Goal: Participate in discussion: Engage in conversation with other users on a specific topic

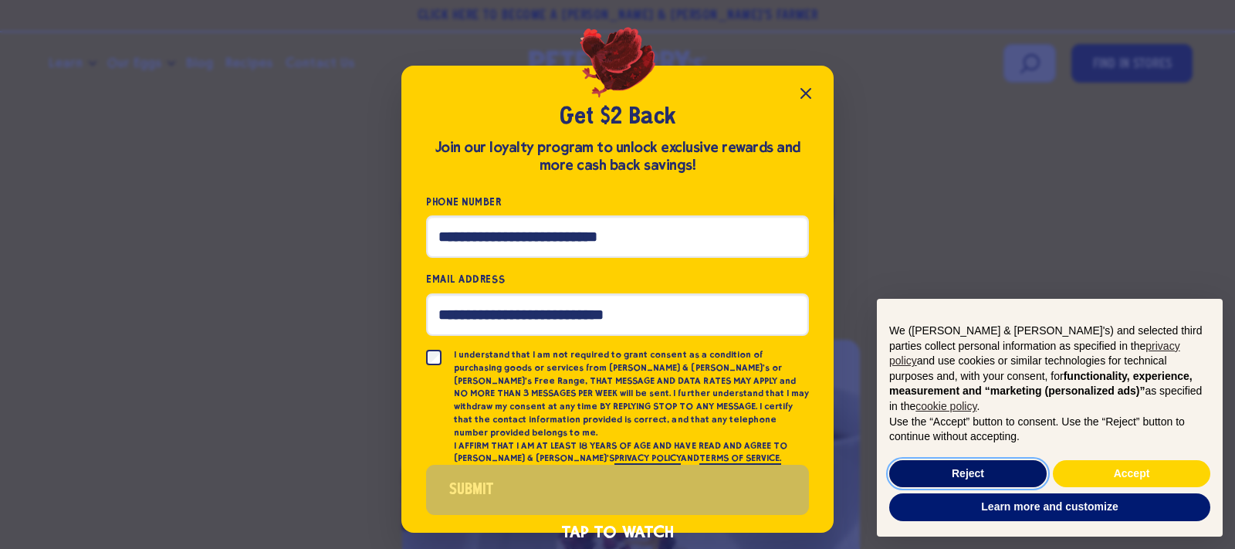
click at [974, 471] on button "Reject" at bounding box center [967, 474] width 157 height 28
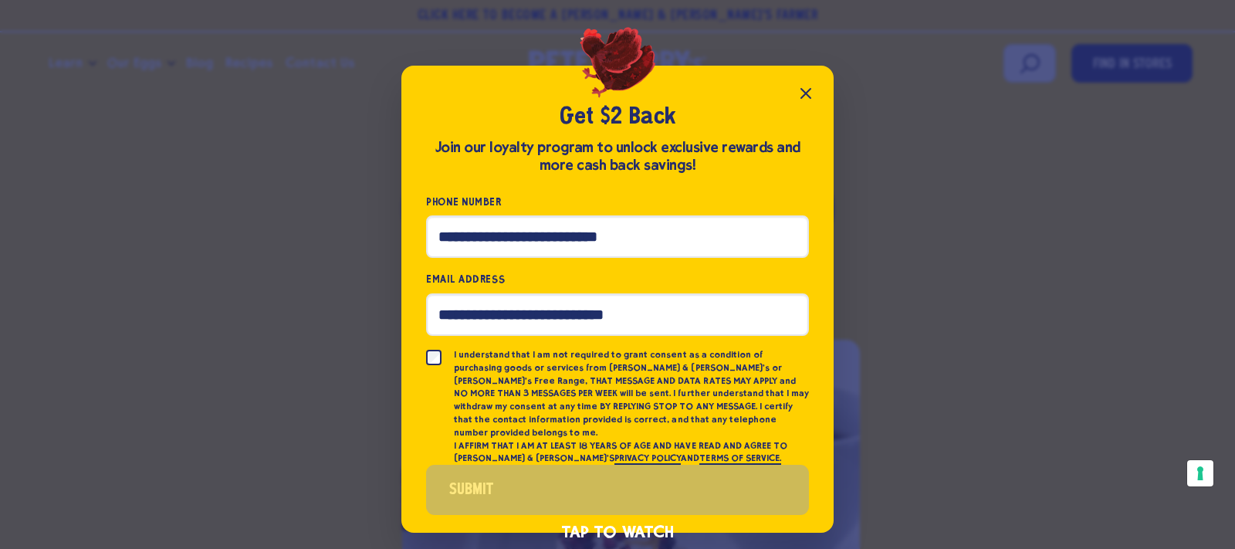
click at [805, 95] on icon "Close popup" at bounding box center [806, 93] width 19 height 19
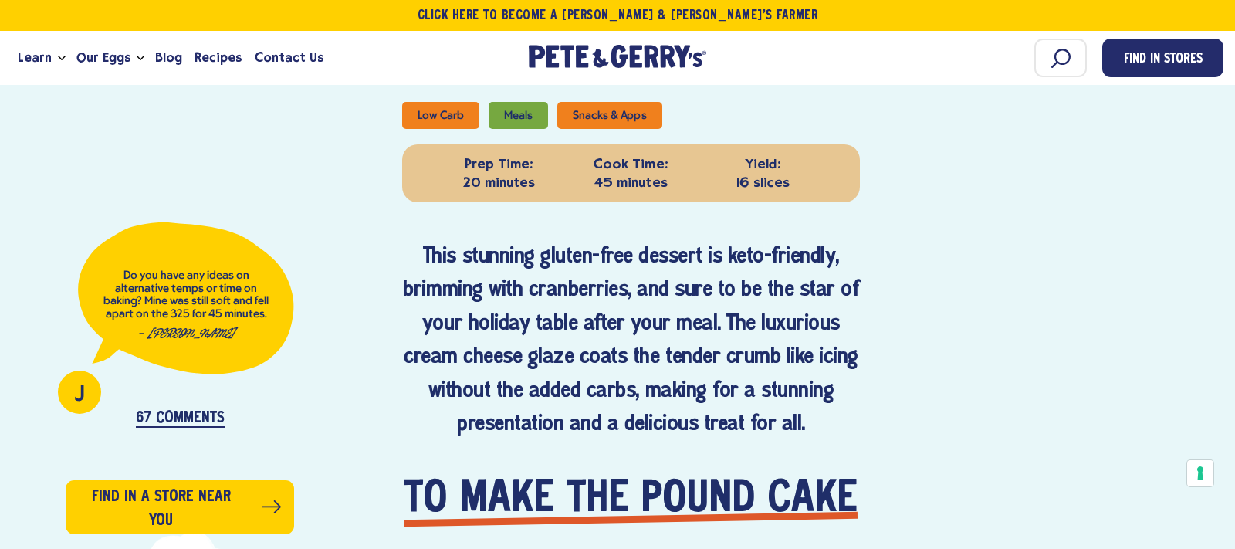
scroll to position [718, 0]
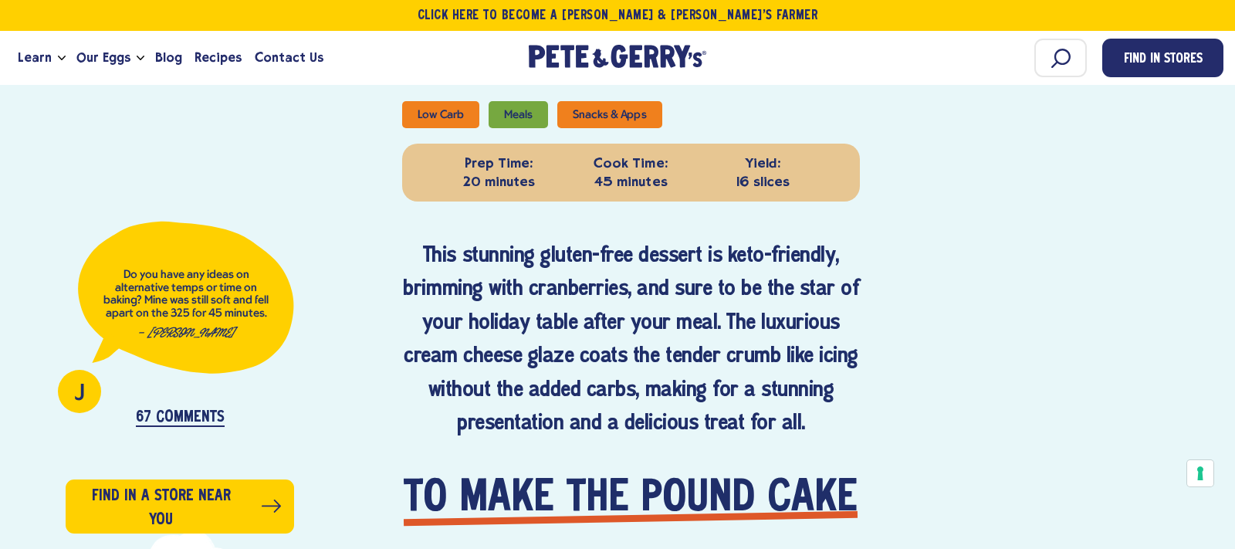
click at [153, 414] on p "67 Comments" at bounding box center [180, 418] width 89 height 18
click at [79, 396] on span "J" at bounding box center [80, 394] width 10 height 23
click at [245, 310] on p "Do you have any ideas on alternative temps or time on baking? Mine was still so…" at bounding box center [186, 294] width 167 height 51
click at [203, 422] on p "67 Comments" at bounding box center [180, 418] width 89 height 18
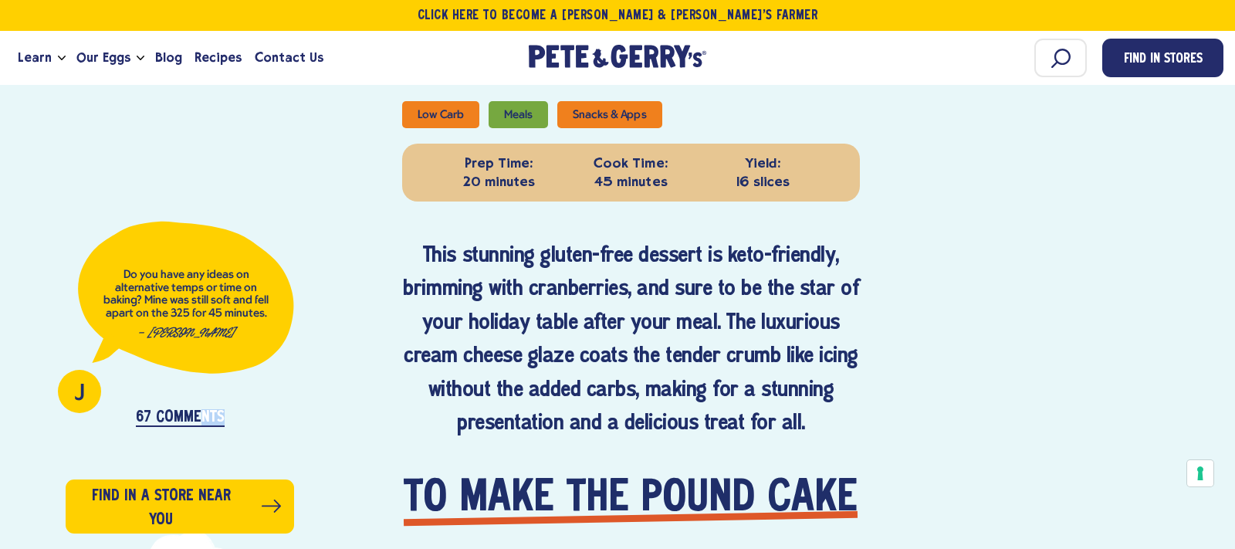
click at [201, 416] on p "67 Comments" at bounding box center [180, 418] width 89 height 18
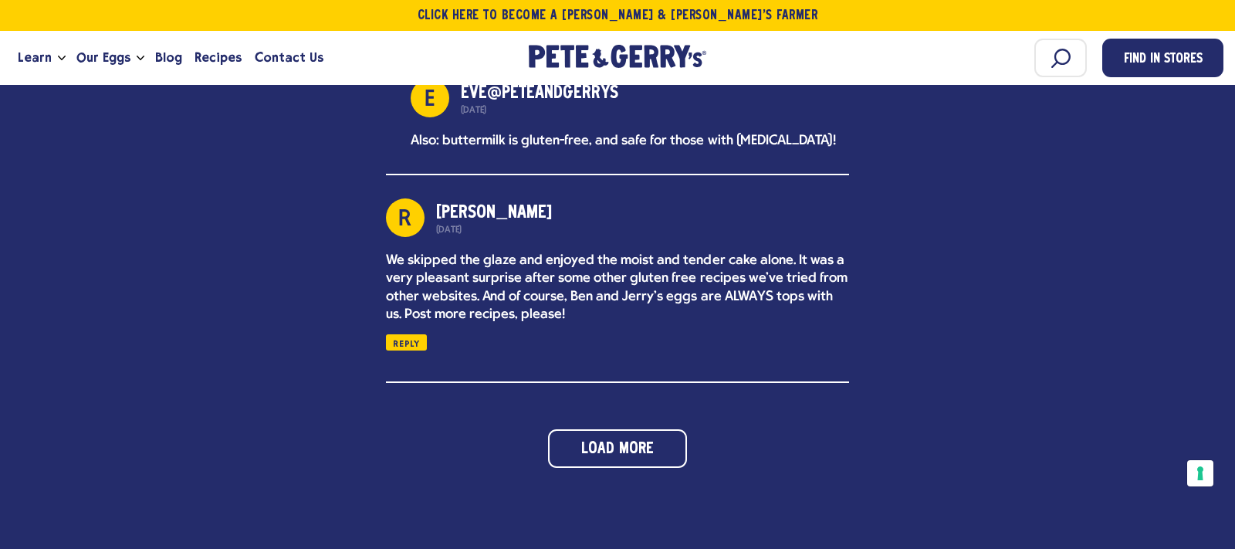
scroll to position [3339, 0]
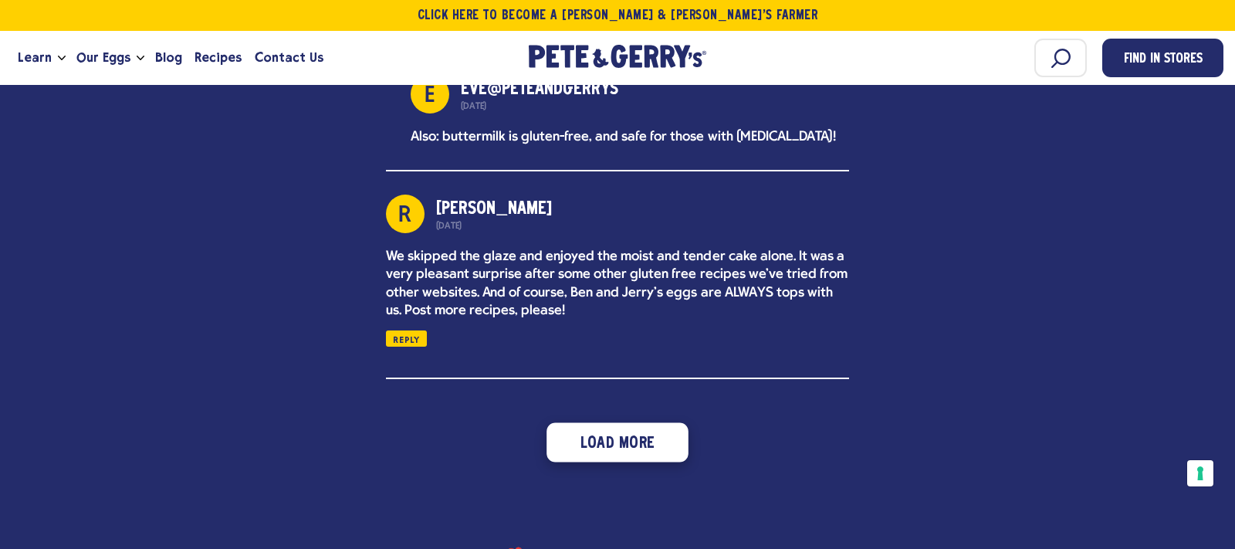
click at [604, 453] on button "Load More" at bounding box center [618, 441] width 142 height 39
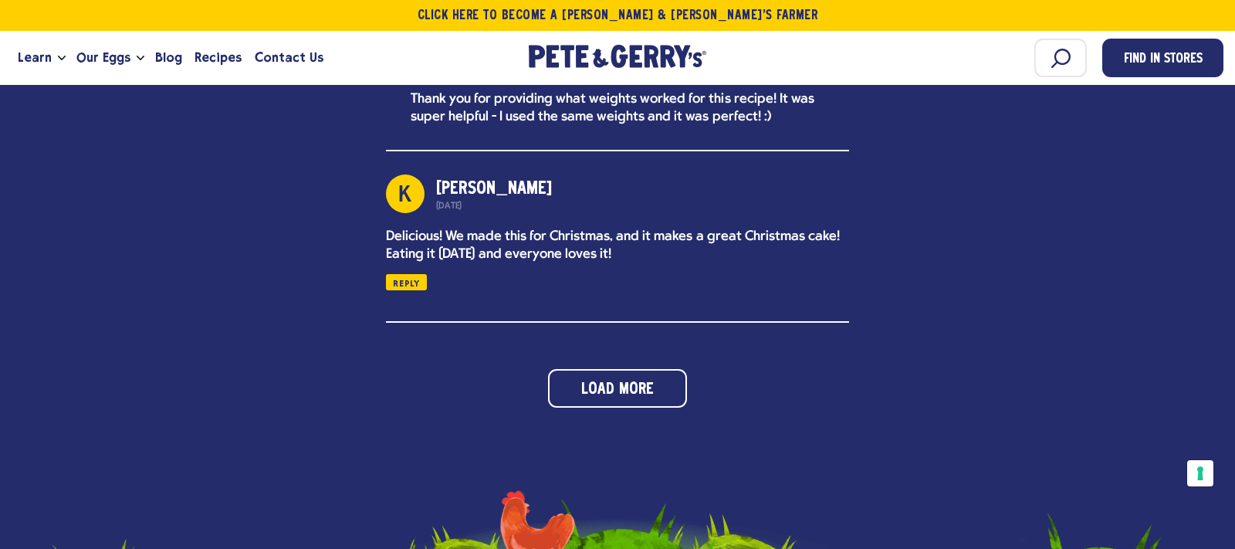
scroll to position [4279, 0]
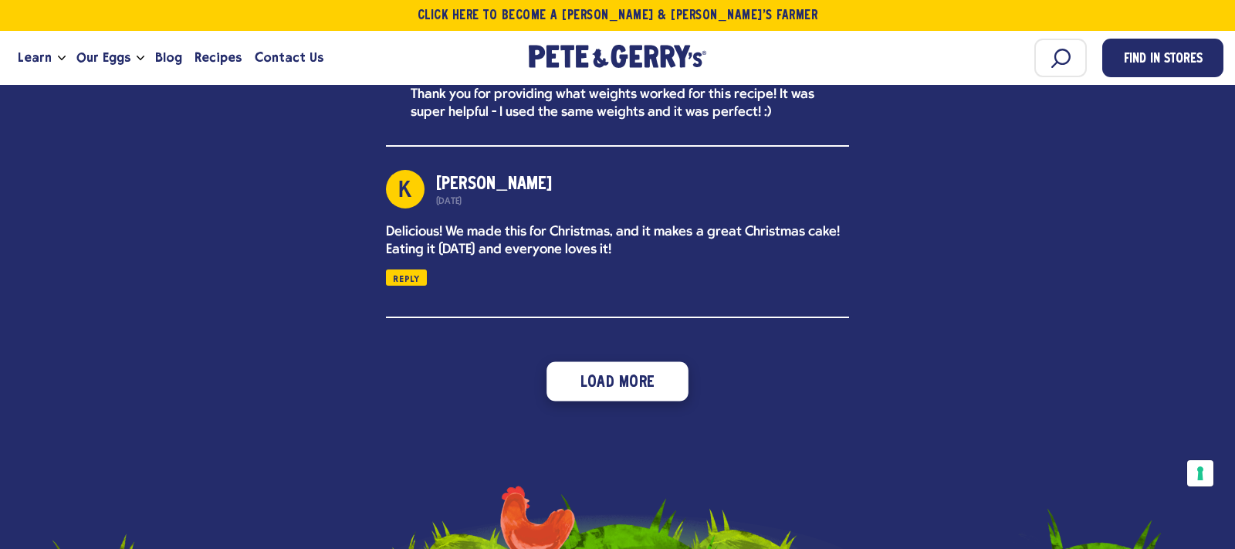
click at [632, 401] on button "Load More" at bounding box center [618, 381] width 142 height 39
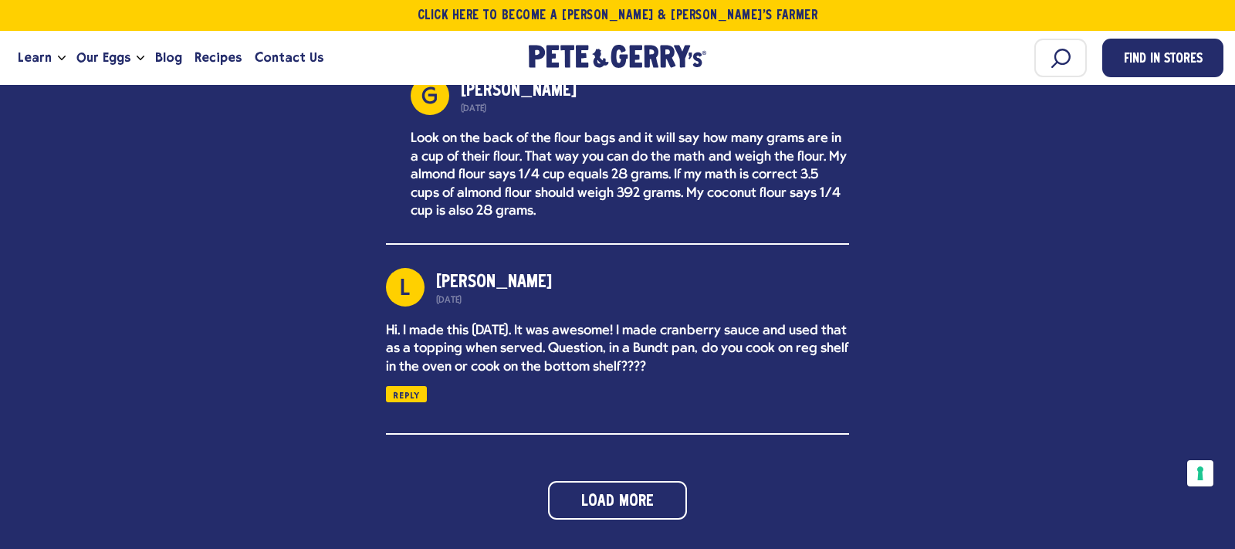
scroll to position [5120, 0]
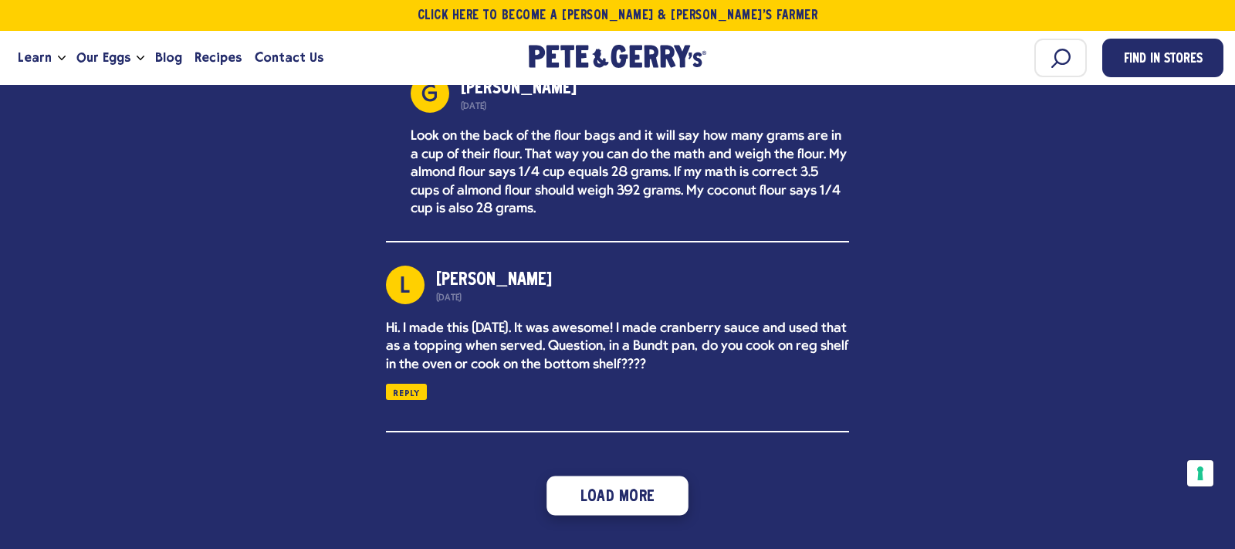
click at [607, 514] on button "Load More" at bounding box center [618, 495] width 142 height 39
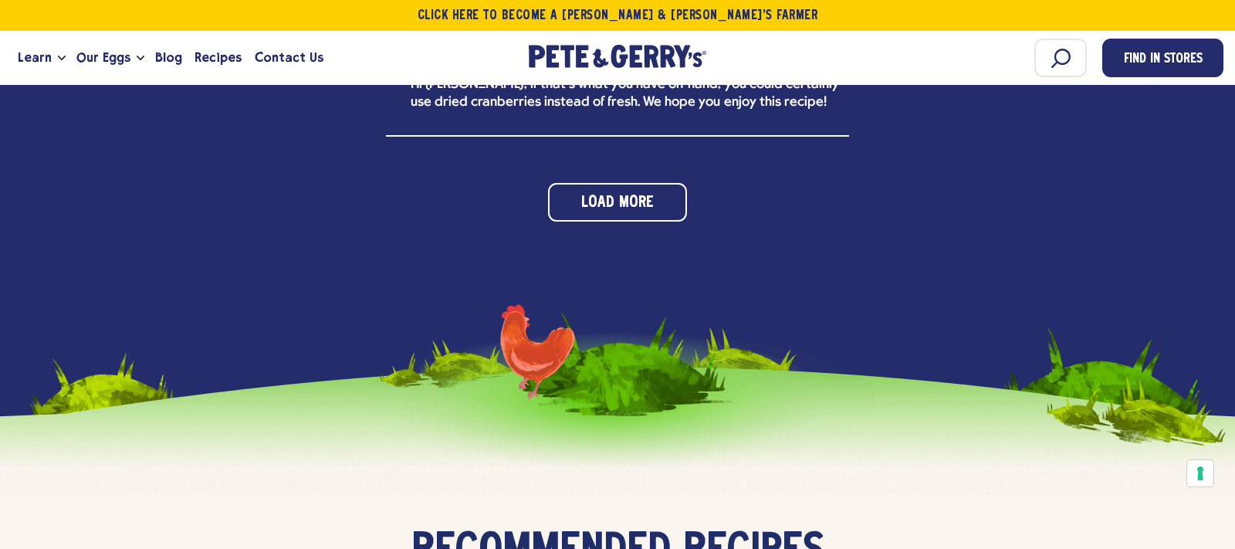
scroll to position [6244, 0]
